Goal: Task Accomplishment & Management: Complete application form

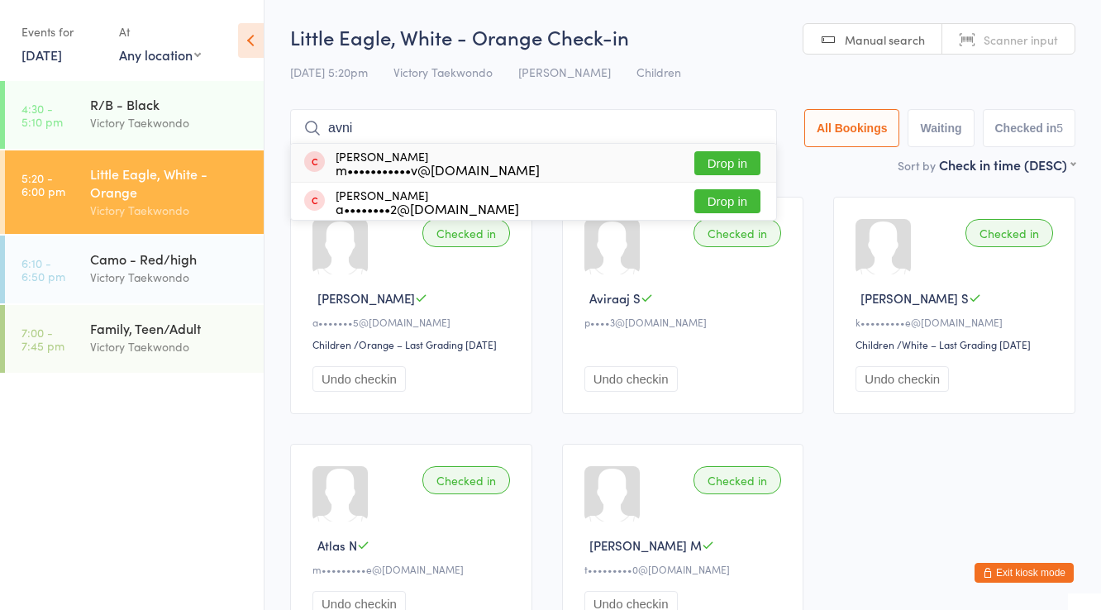
click at [389, 163] on div "m•••••••••••v@gmail.com" at bounding box center [438, 169] width 204 height 13
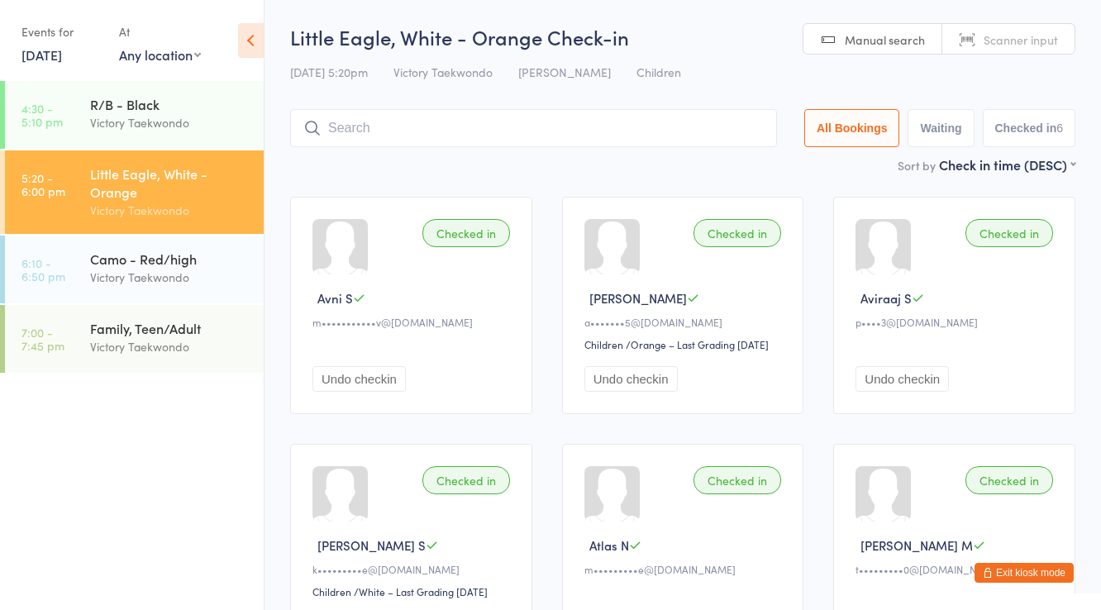
click at [1008, 570] on button "Exit kiosk mode" at bounding box center [1024, 573] width 99 height 20
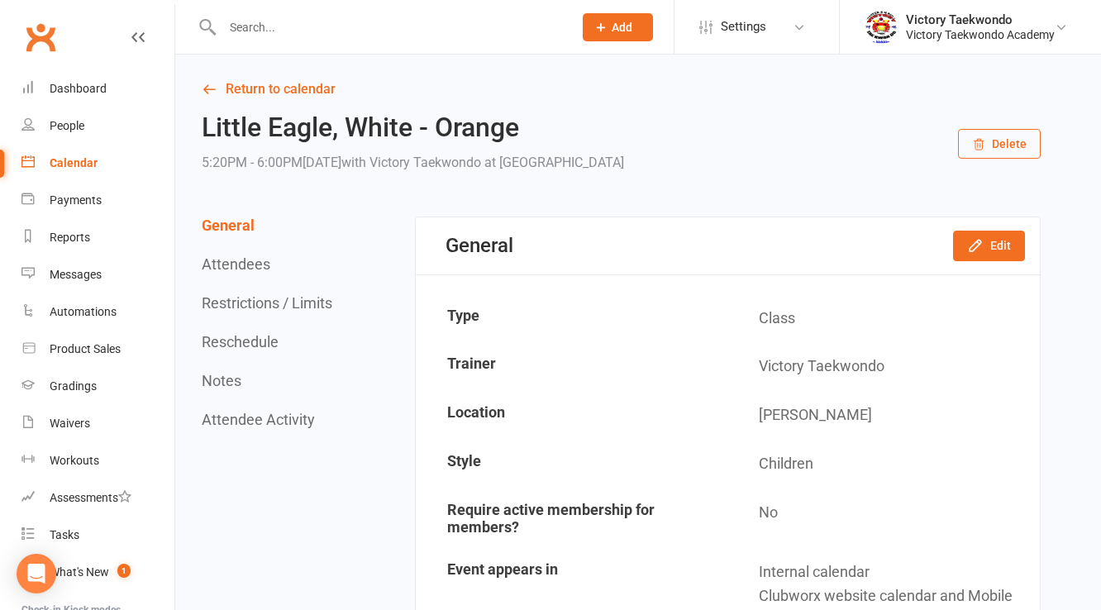
click at [262, 26] on input "text" at bounding box center [389, 27] width 344 height 23
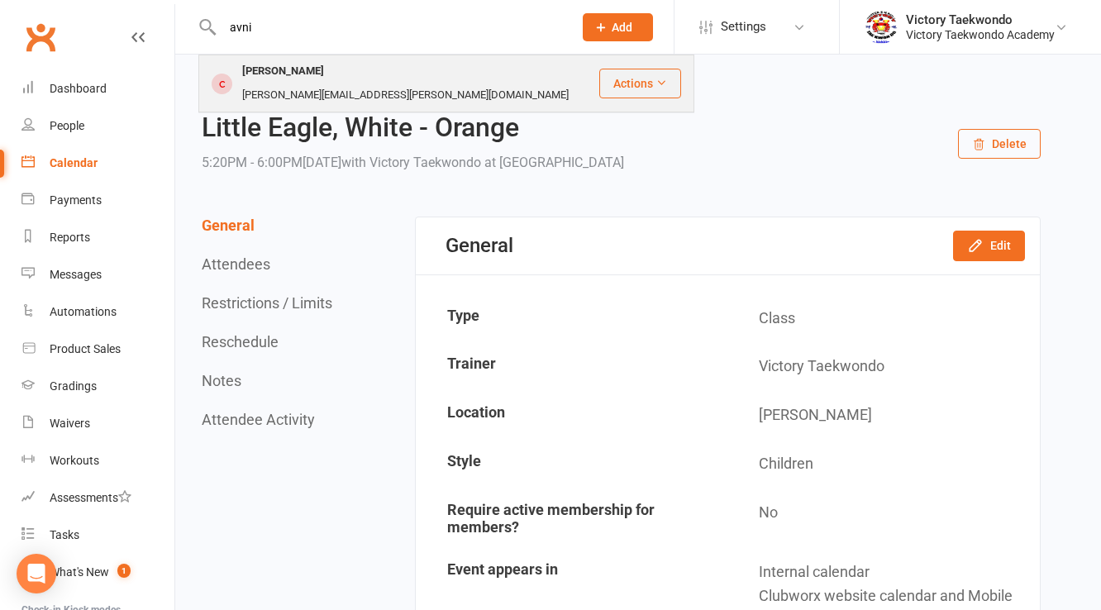
type input "avni"
click at [278, 76] on div "[PERSON_NAME]" at bounding box center [283, 72] width 92 height 24
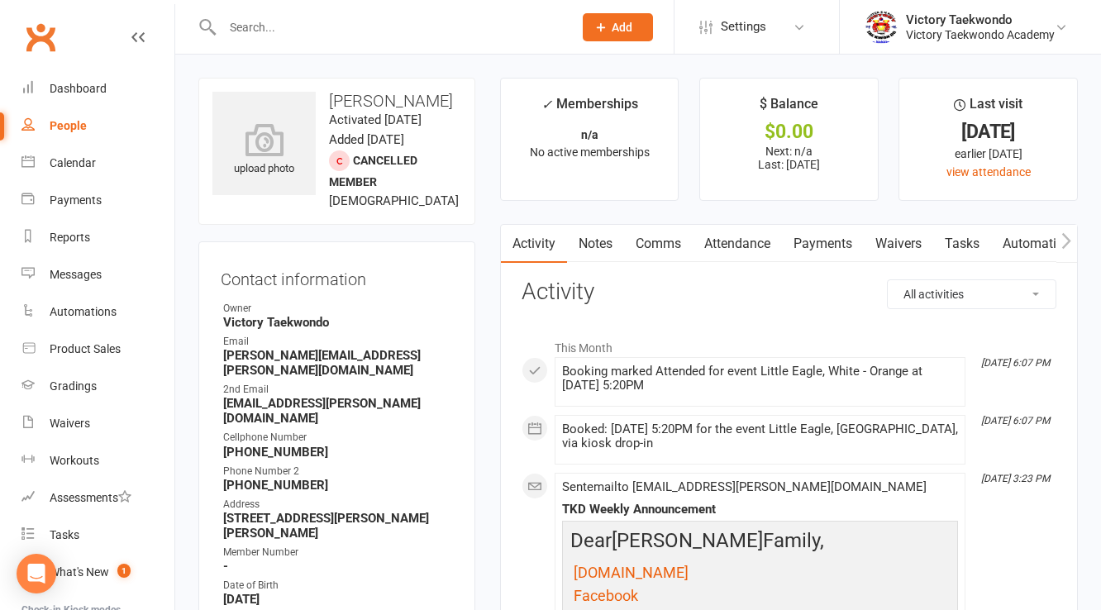
click at [290, 377] on strong "[PERSON_NAME][EMAIL_ADDRESS][PERSON_NAME][DOMAIN_NAME]" at bounding box center [338, 363] width 230 height 30
copy render-form-field "[PERSON_NAME][EMAIL_ADDRESS][PERSON_NAME][DOMAIN_NAME]"
click at [279, 404] on strong "[EMAIL_ADDRESS][PERSON_NAME][DOMAIN_NAME]" at bounding box center [338, 411] width 230 height 30
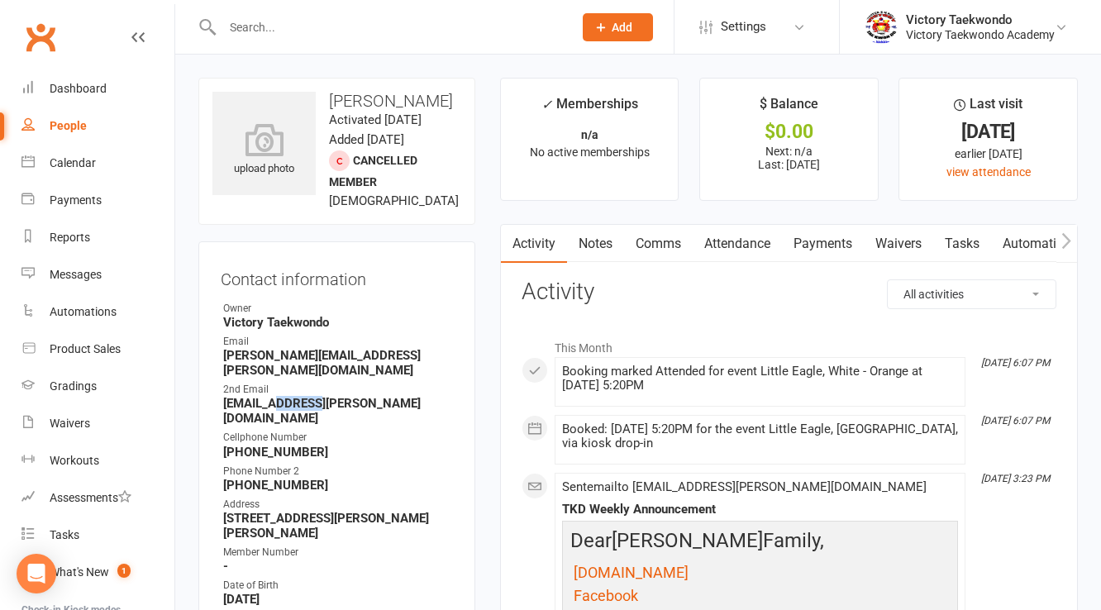
click at [279, 404] on strong "[EMAIL_ADDRESS][PERSON_NAME][DOMAIN_NAME]" at bounding box center [338, 411] width 230 height 30
copy render-form-field "[EMAIL_ADDRESS][PERSON_NAME][DOMAIN_NAME]"
click at [64, 179] on link "Calendar" at bounding box center [97, 163] width 153 height 37
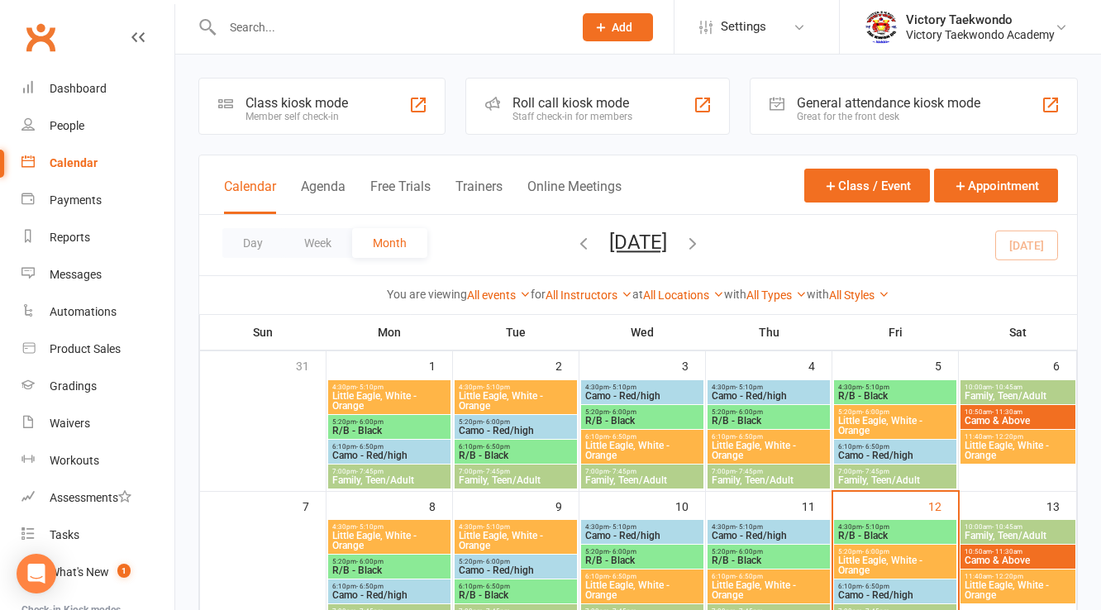
click at [373, 129] on div "Class kiosk mode Member self check-in" at bounding box center [321, 106] width 247 height 57
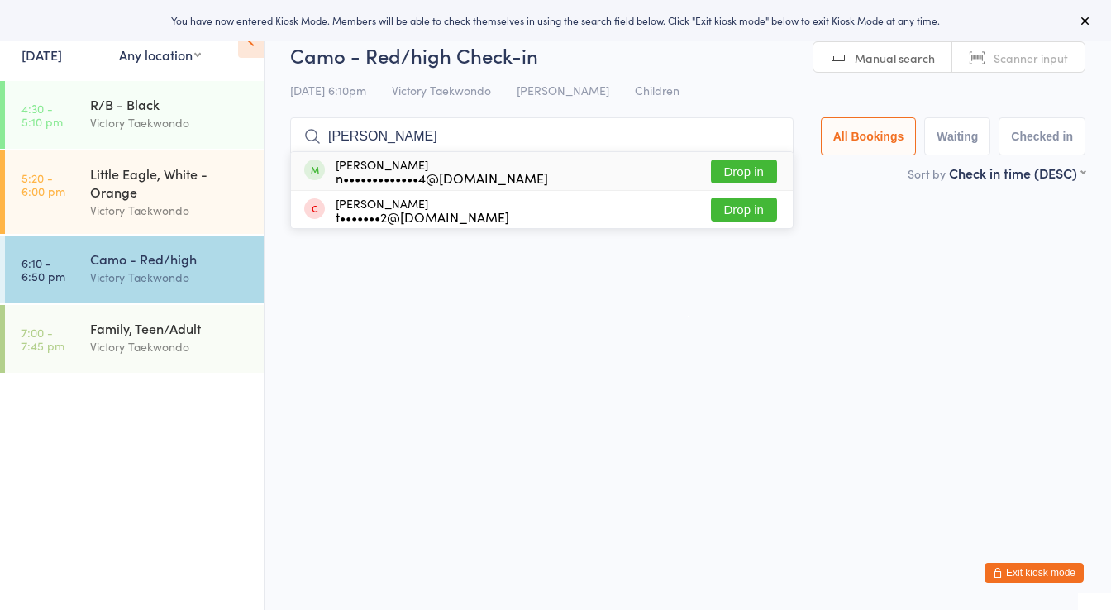
type input "[PERSON_NAME]"
click at [429, 171] on div "n•••••••••••••4@[DOMAIN_NAME]" at bounding box center [442, 177] width 213 height 13
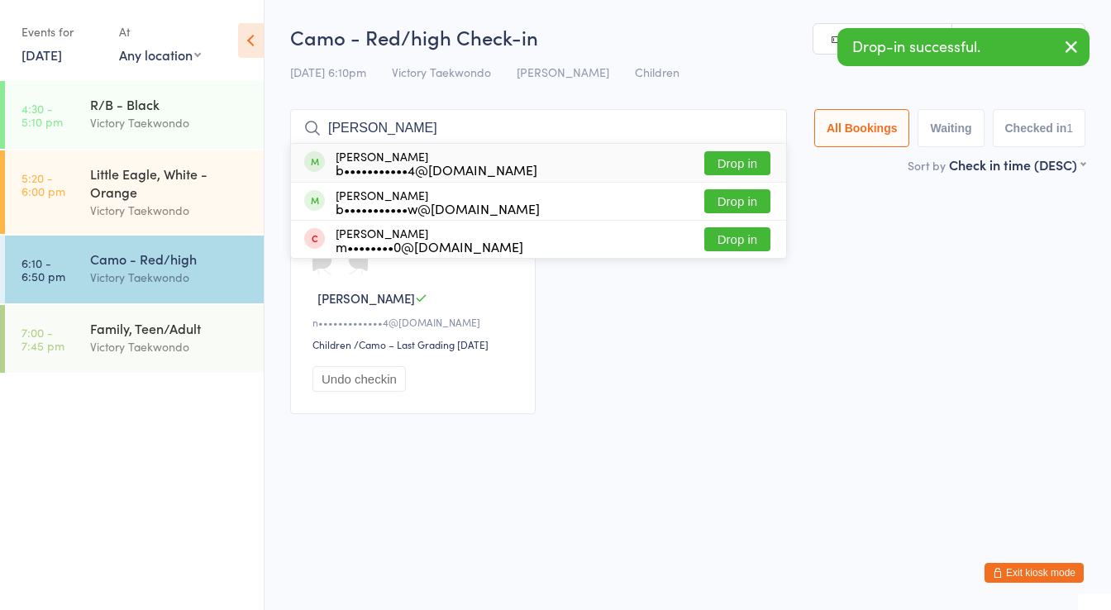
type input "jake jopnes"
click at [393, 156] on div "Jake Jones b•••••••••••4@gmail.com" at bounding box center [437, 163] width 202 height 26
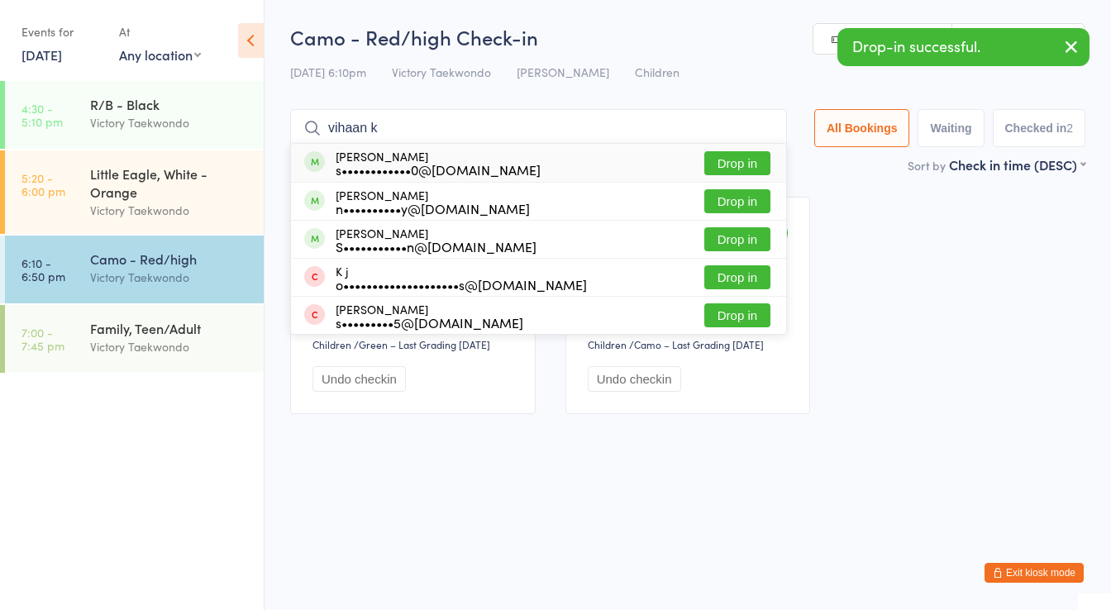
type input "vihaan k"
click at [393, 156] on div "Vihaan Koranda s••••••••••••0@gmail.com" at bounding box center [438, 163] width 205 height 26
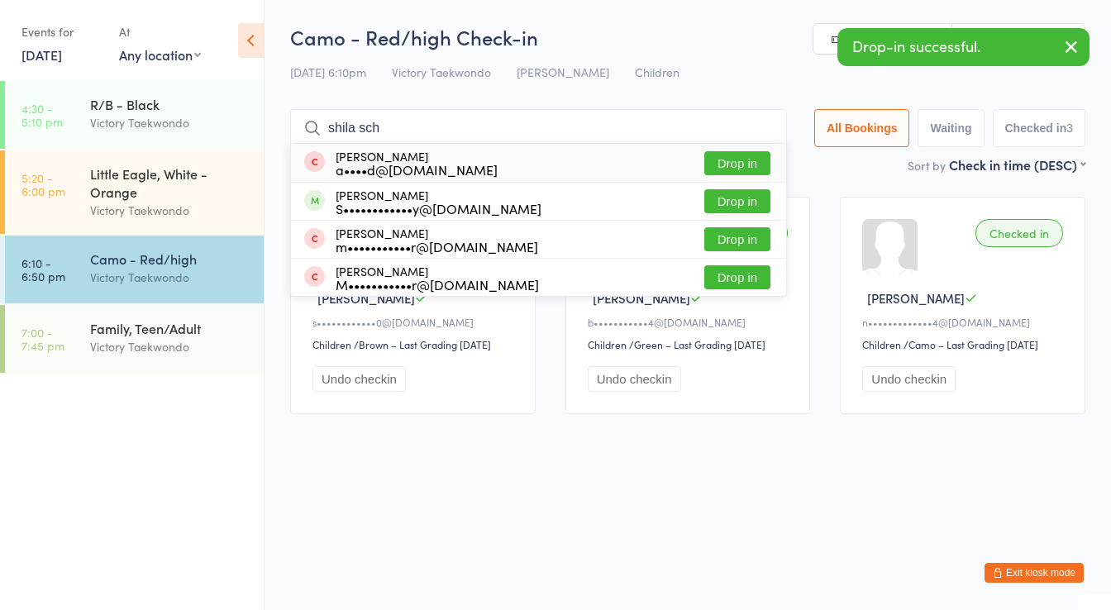
type input "shila sch"
click at [393, 156] on div "Shila Schyman a••••d@gmail.com" at bounding box center [417, 163] width 162 height 26
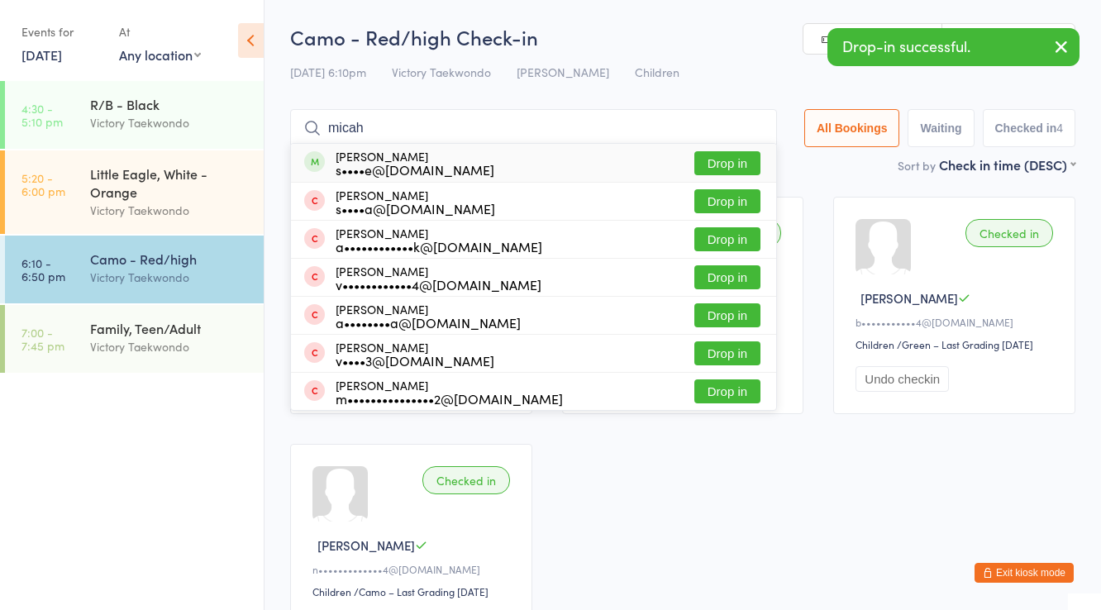
type input "micah"
click at [393, 156] on div "Micah Heise s••••e@gmail.com" at bounding box center [415, 163] width 159 height 26
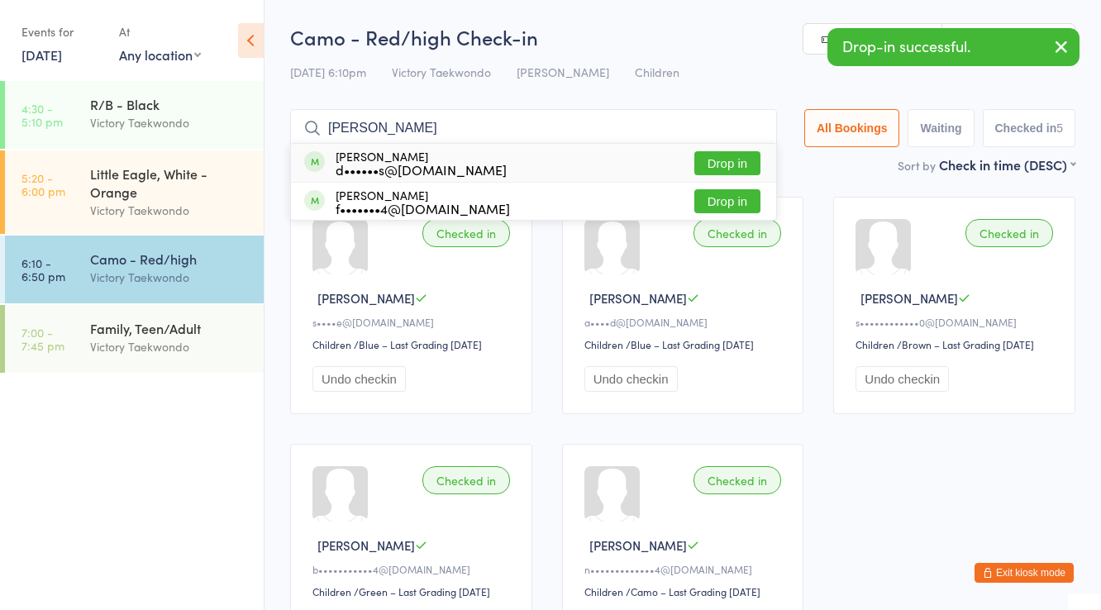
type input "donnie"
click at [393, 156] on div "Donnie Staes d••••••s@gmail.com" at bounding box center [421, 163] width 171 height 26
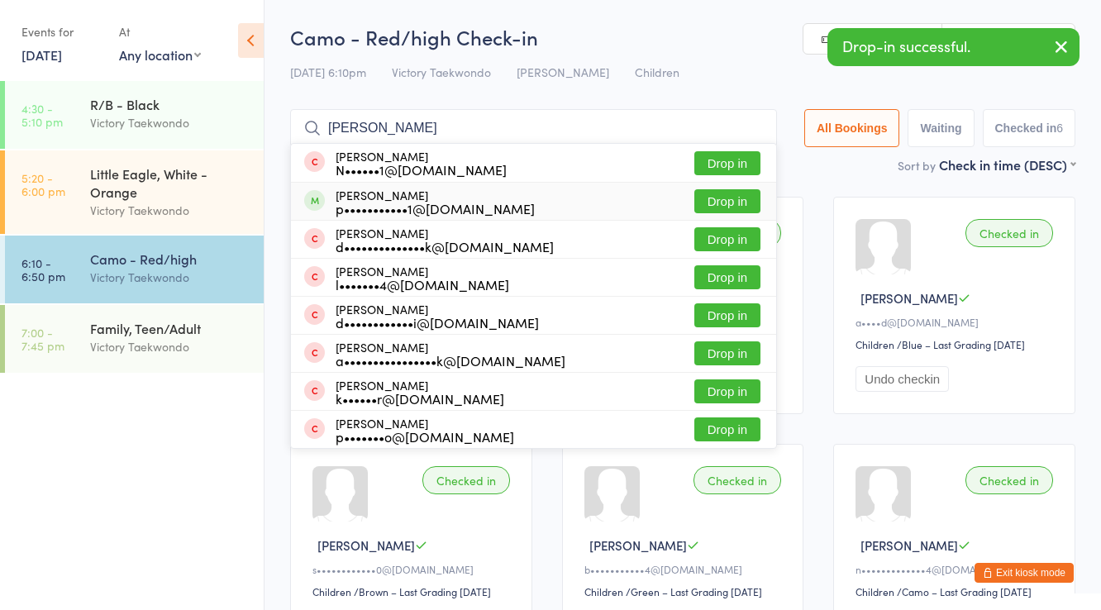
type input "patel"
click at [389, 194] on div "Atharv Patel p•••••••••••1@gmail.com" at bounding box center [435, 202] width 199 height 26
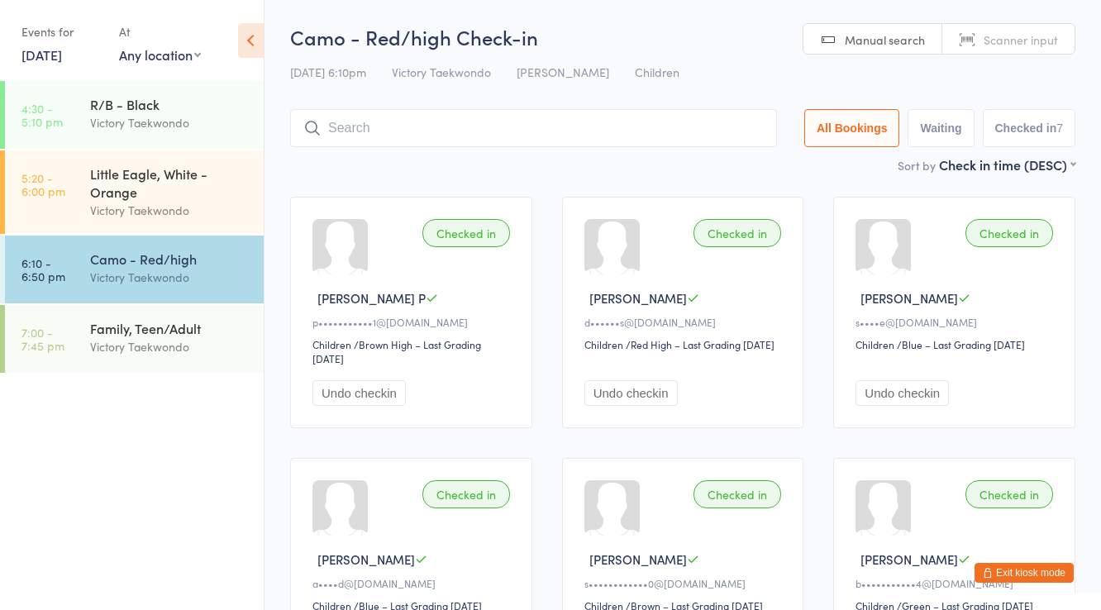
drag, startPoint x: 1037, startPoint y: 588, endPoint x: 1038, endPoint y: 579, distance: 9.1
click at [1038, 587] on div "b•••••••••••4@gmail.com" at bounding box center [957, 583] width 203 height 14
click at [1038, 579] on button "Exit kiosk mode" at bounding box center [1024, 573] width 99 height 20
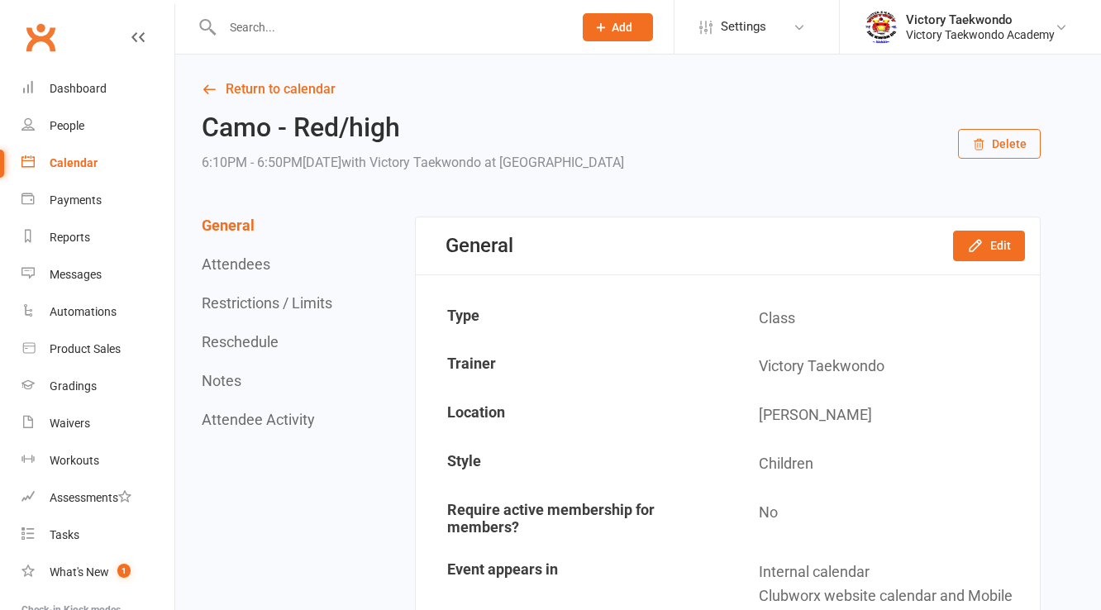
click at [238, 26] on input "text" at bounding box center [389, 27] width 344 height 23
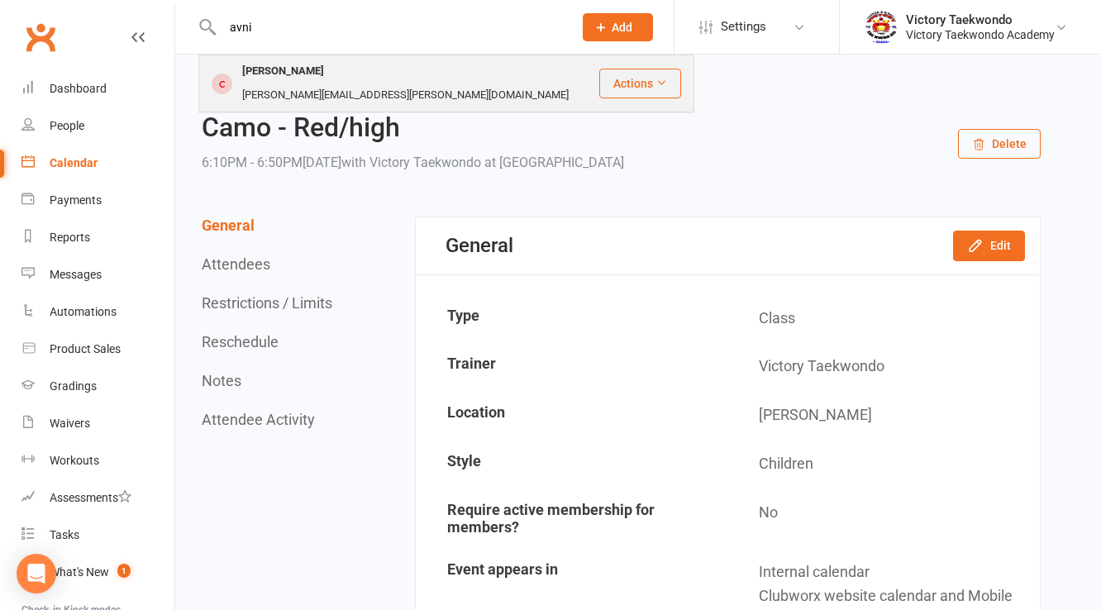
type input "avni"
click at [267, 76] on div "[PERSON_NAME]" at bounding box center [283, 72] width 92 height 24
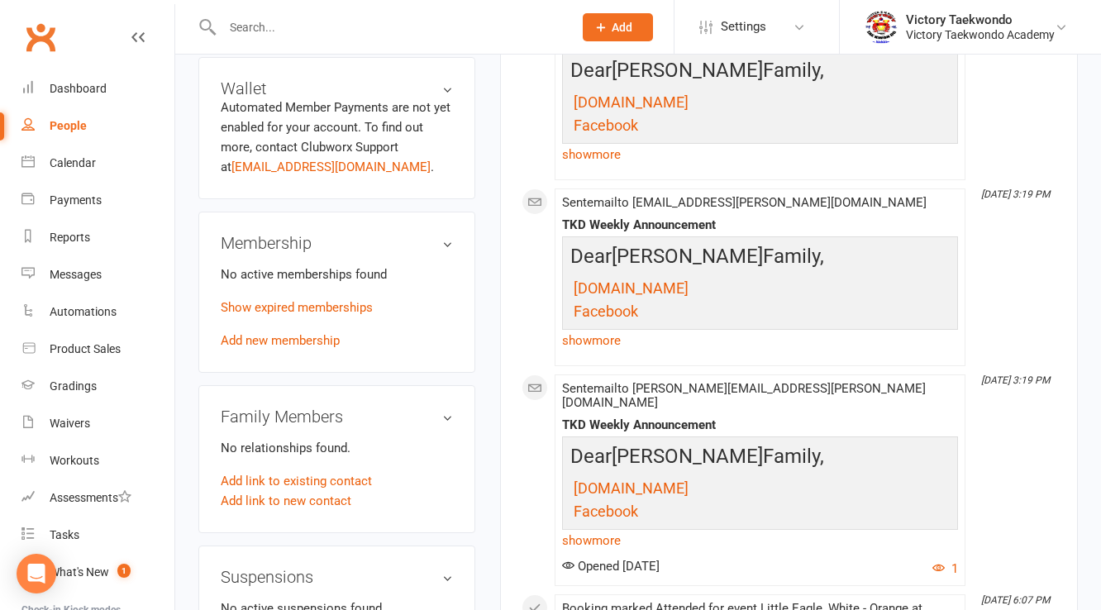
scroll to position [728, 0]
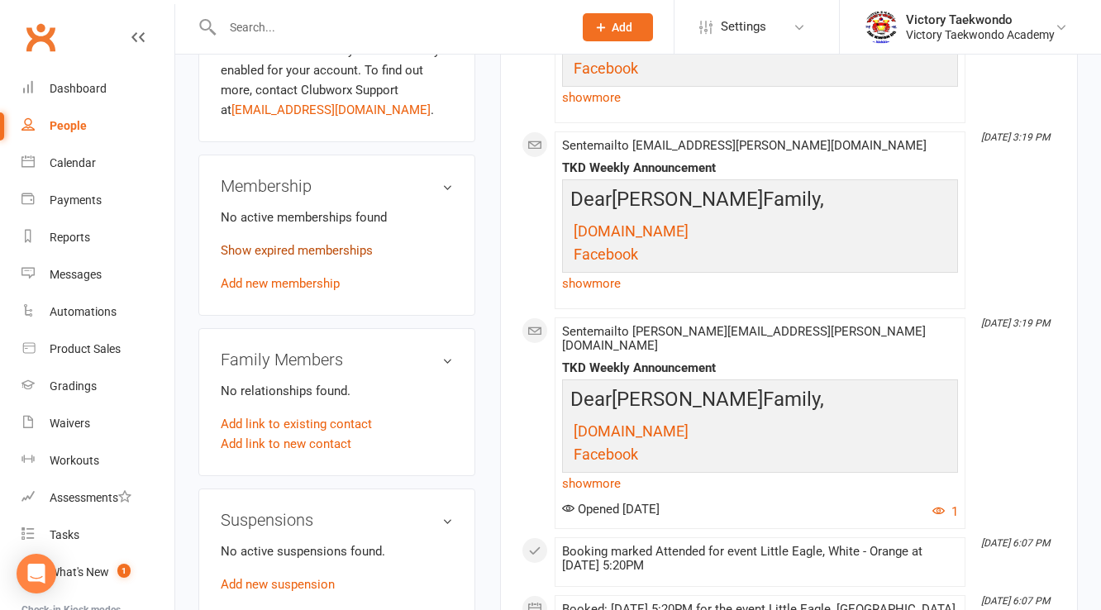
click at [302, 243] on link "Show expired memberships" at bounding box center [297, 250] width 152 height 15
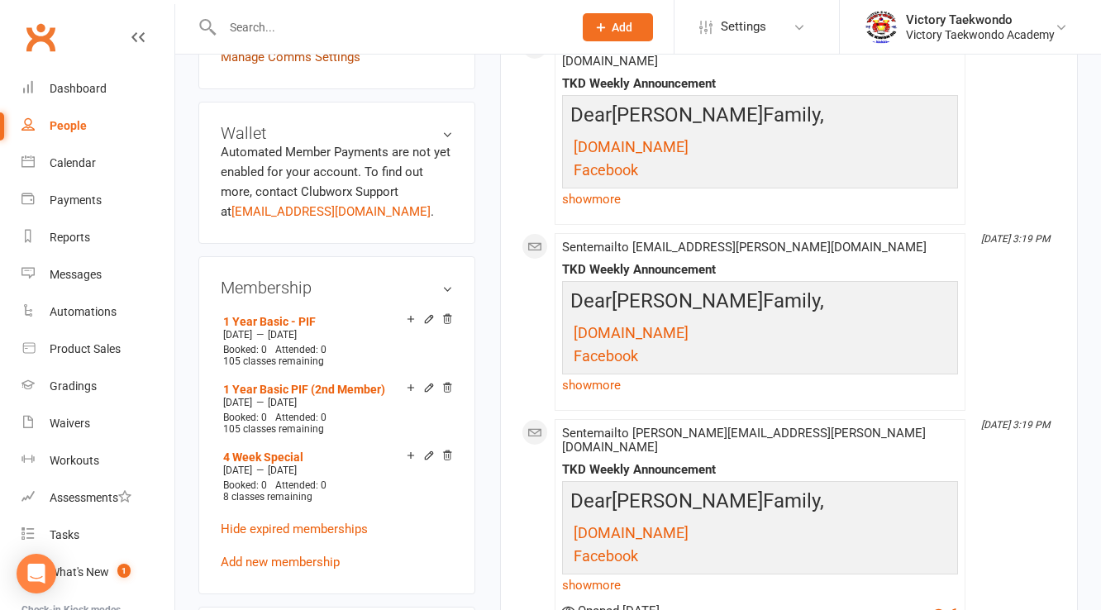
scroll to position [463, 0]
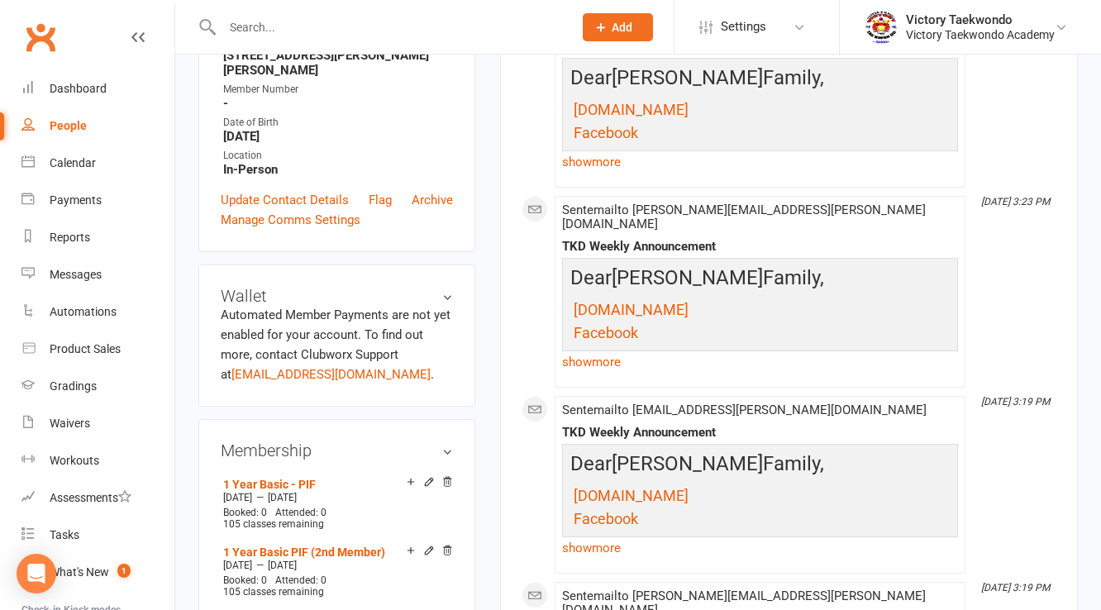
click at [272, 40] on div at bounding box center [379, 27] width 363 height 54
click at [265, 24] on input "text" at bounding box center [389, 27] width 344 height 23
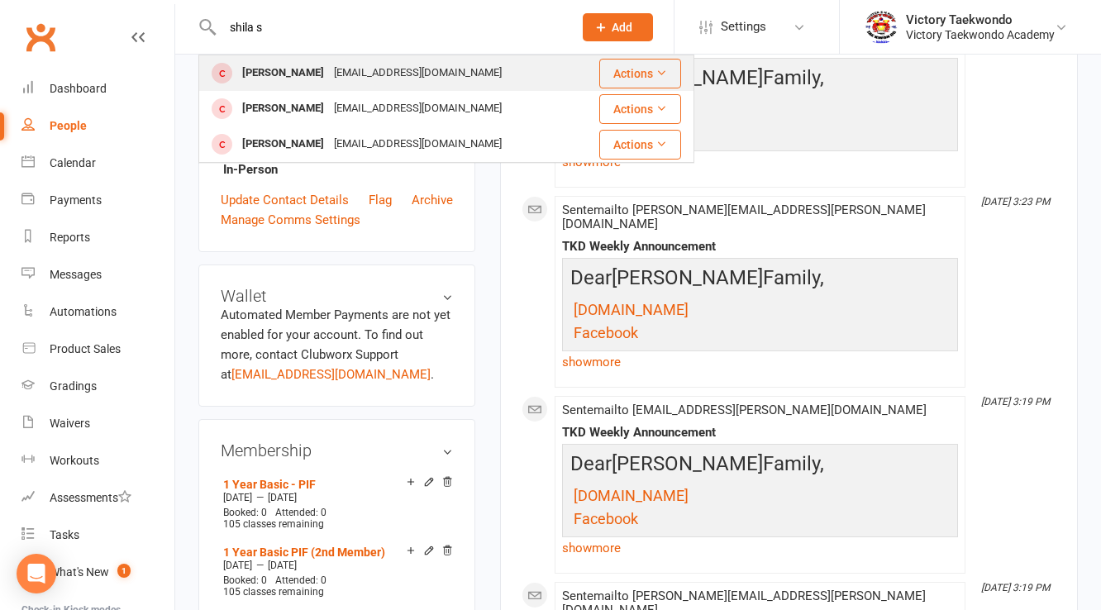
type input "shila s"
click at [274, 65] on div "[PERSON_NAME]" at bounding box center [283, 73] width 92 height 24
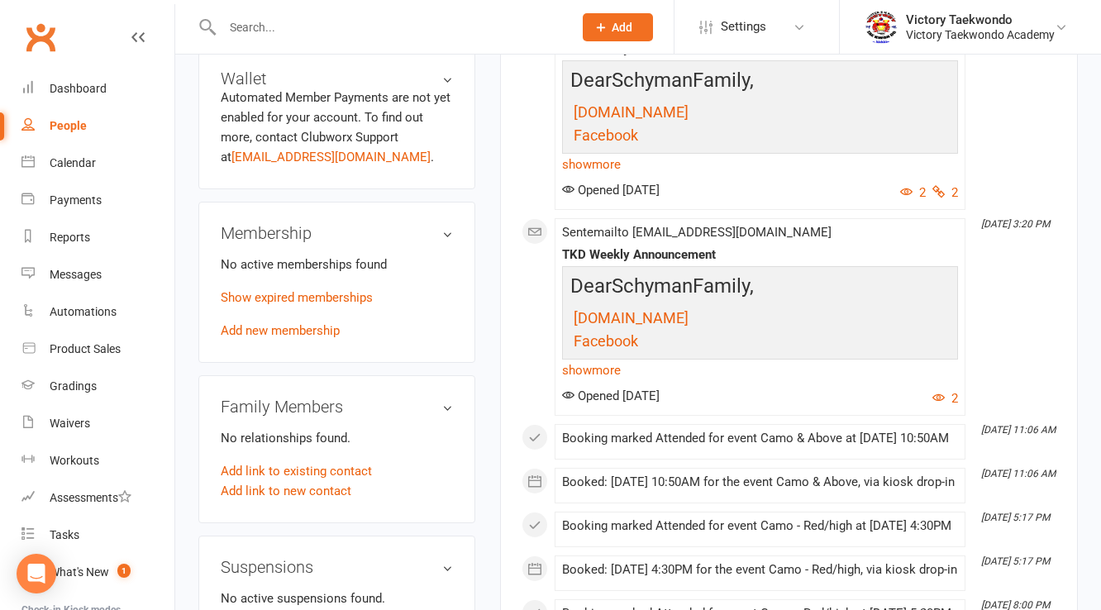
scroll to position [662, 0]
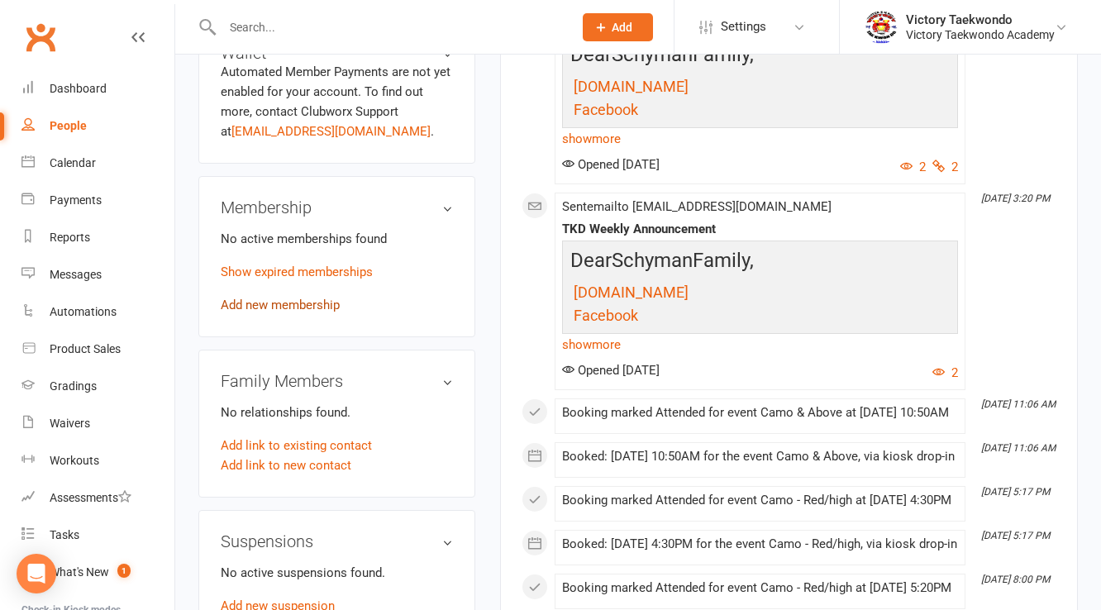
click at [298, 313] on link "Add new membership" at bounding box center [280, 305] width 119 height 15
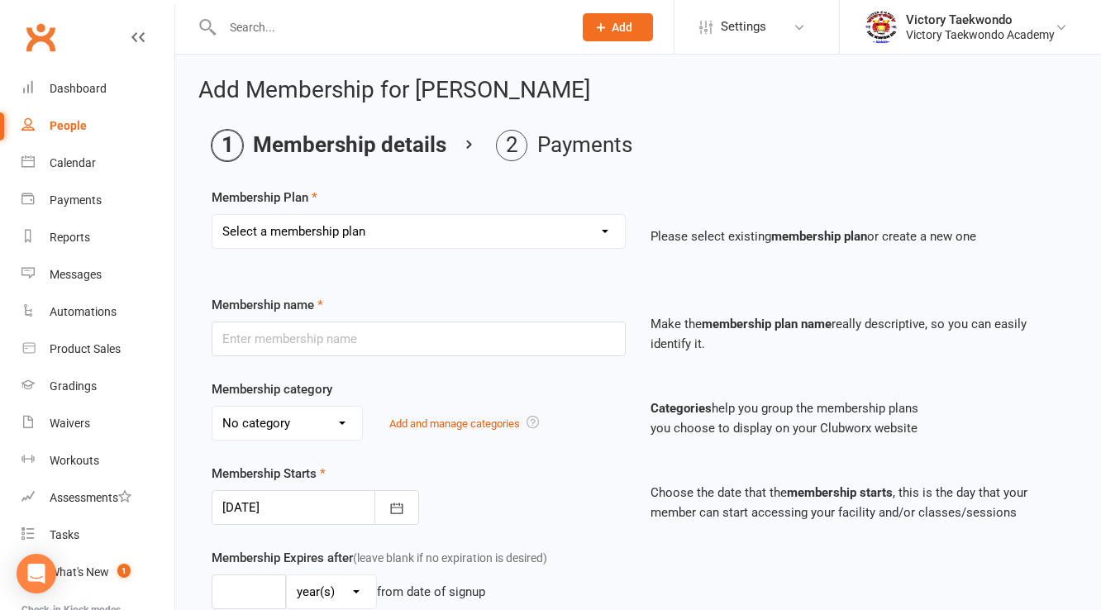
click at [360, 238] on select "Select a membership plan Create new Membership Plan 2 Week Trial 4 Week Special…" at bounding box center [419, 231] width 413 height 33
select select "3"
click at [213, 215] on select "Select a membership plan Create new Membership Plan 2 Week Trial 4 Week Special…" at bounding box center [419, 231] width 413 height 33
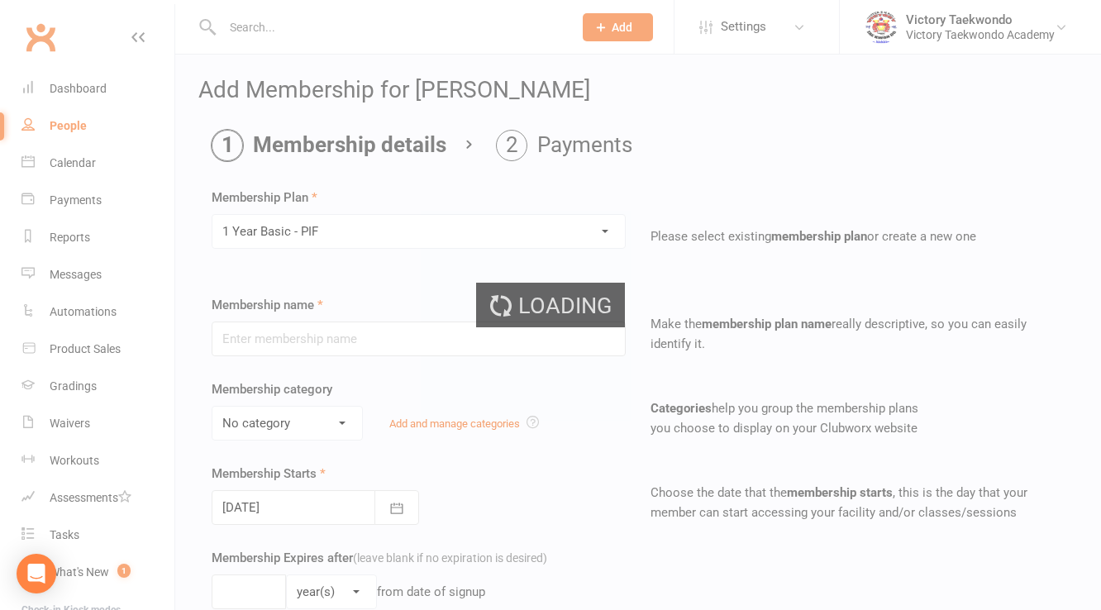
type input "1 Year Basic - PIF"
select select "1"
type input "1"
type input "105"
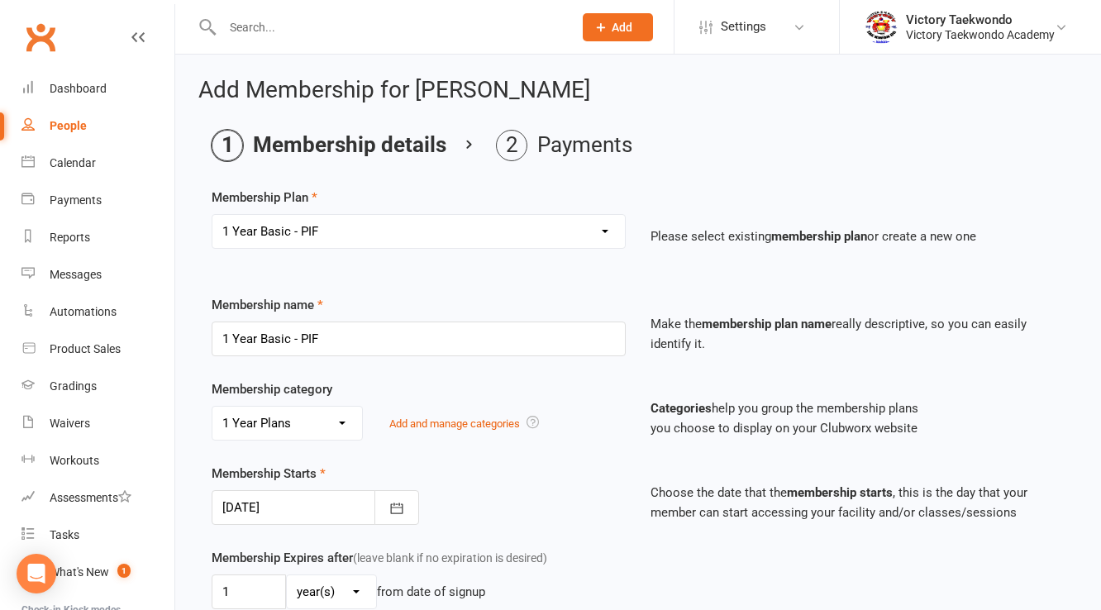
click at [302, 499] on div at bounding box center [316, 507] width 208 height 35
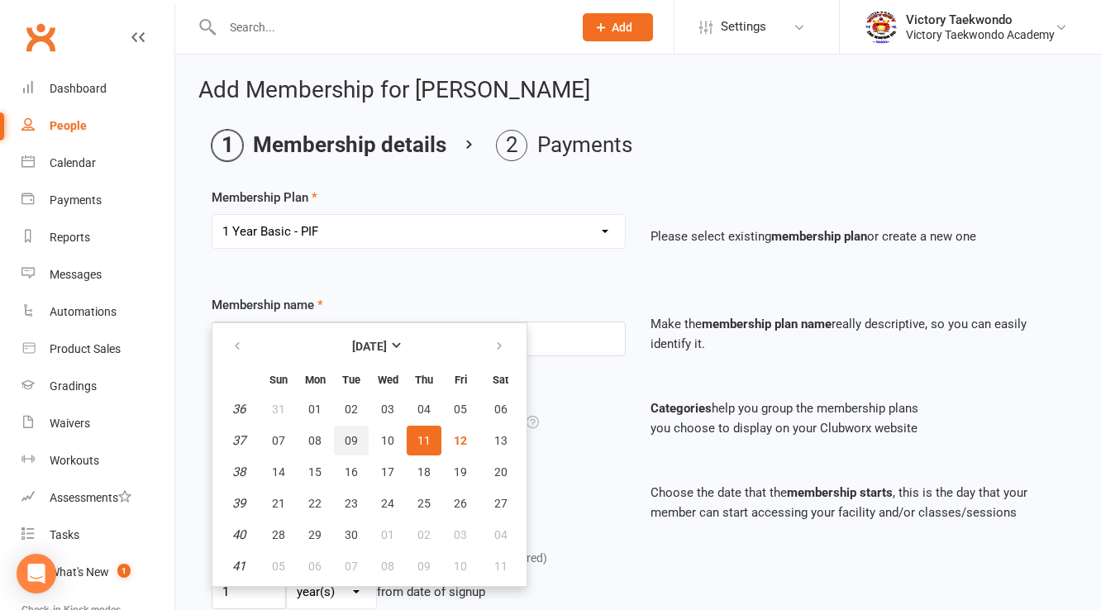
click at [353, 435] on span "09" at bounding box center [351, 440] width 13 height 13
type input "[DATE]"
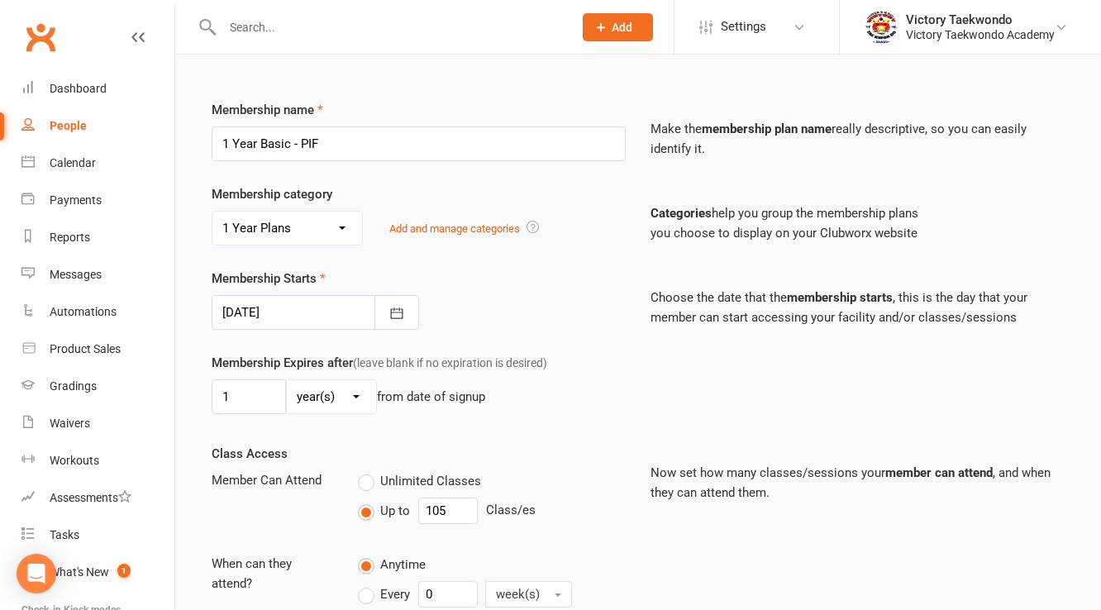
scroll to position [514, 0]
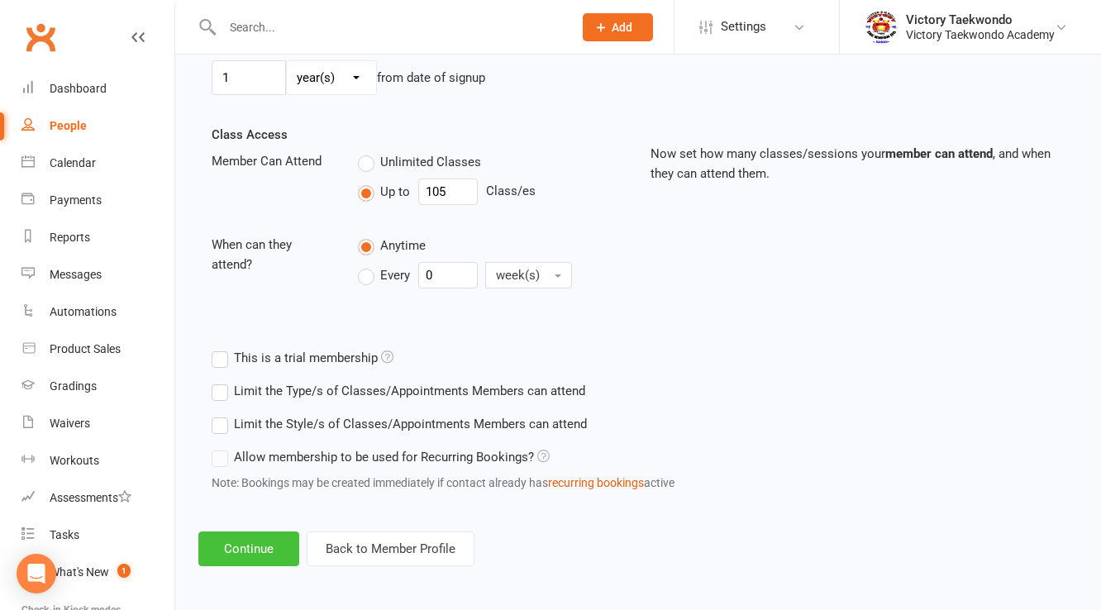
click at [272, 540] on button "Continue" at bounding box center [248, 549] width 101 height 35
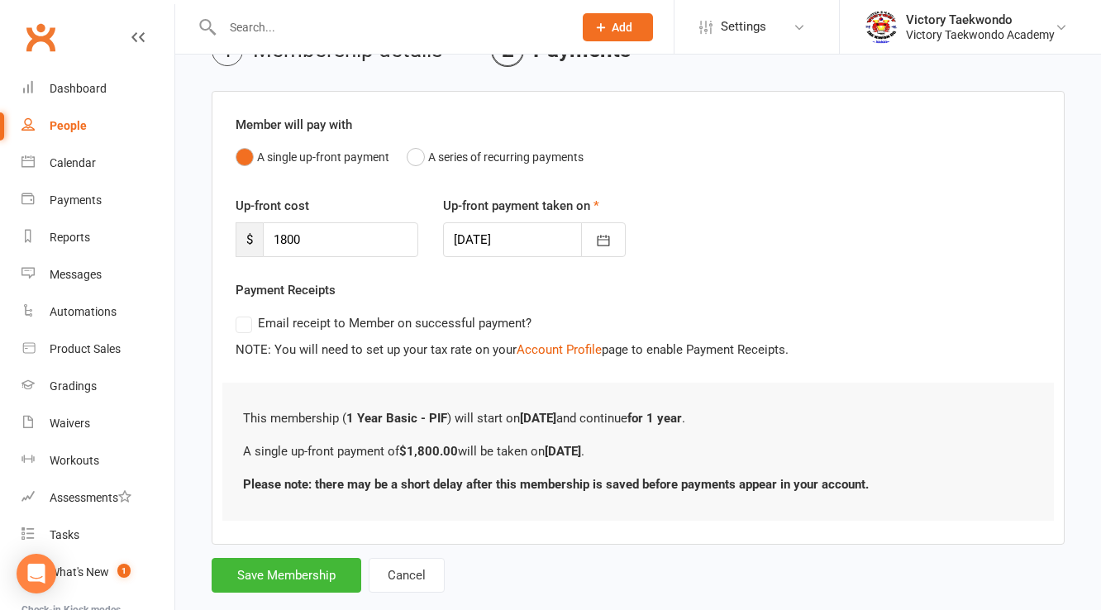
scroll to position [127, 0]
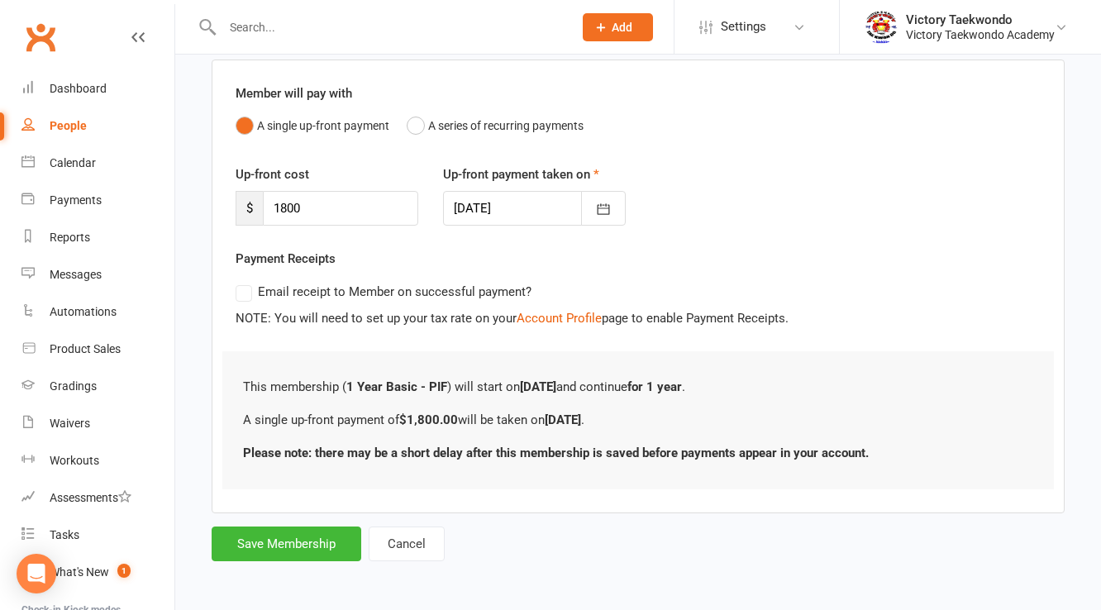
click at [277, 562] on div "Add Membership for [PERSON_NAME] Membership details Payments Member will pay wi…" at bounding box center [638, 258] width 926 height 660
click at [277, 555] on button "Save Membership" at bounding box center [287, 544] width 150 height 35
